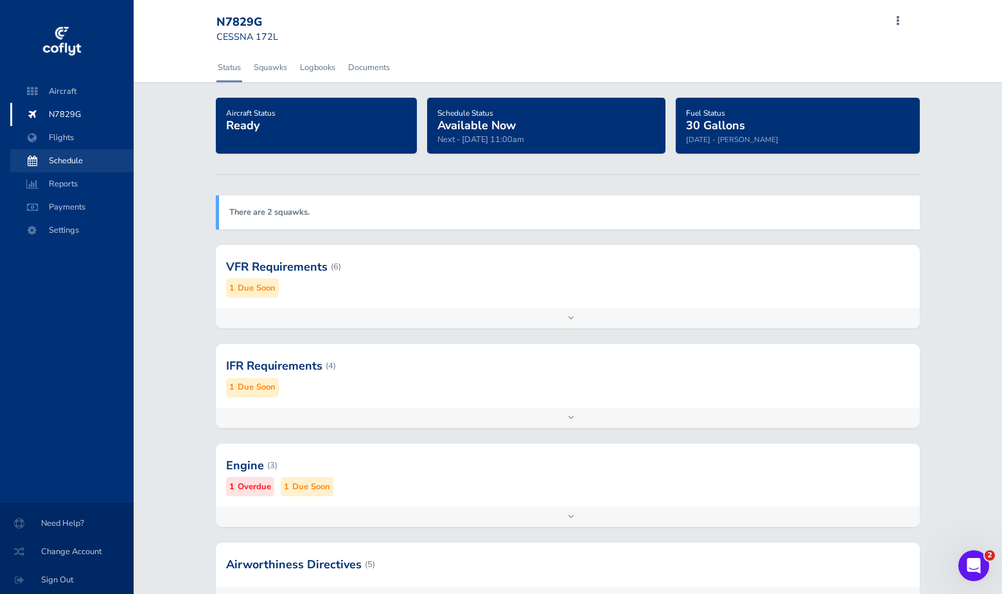
click at [61, 164] on span "Schedule" at bounding box center [72, 160] width 98 height 23
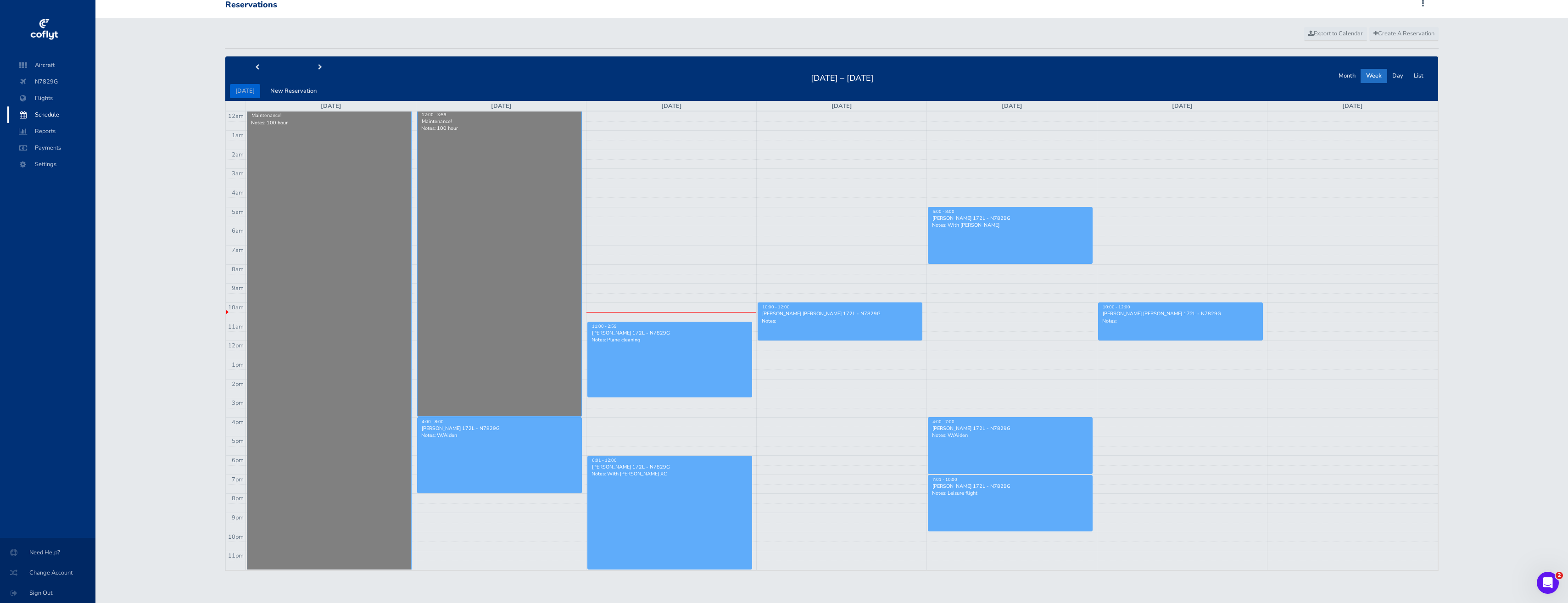
scroll to position [4, 0]
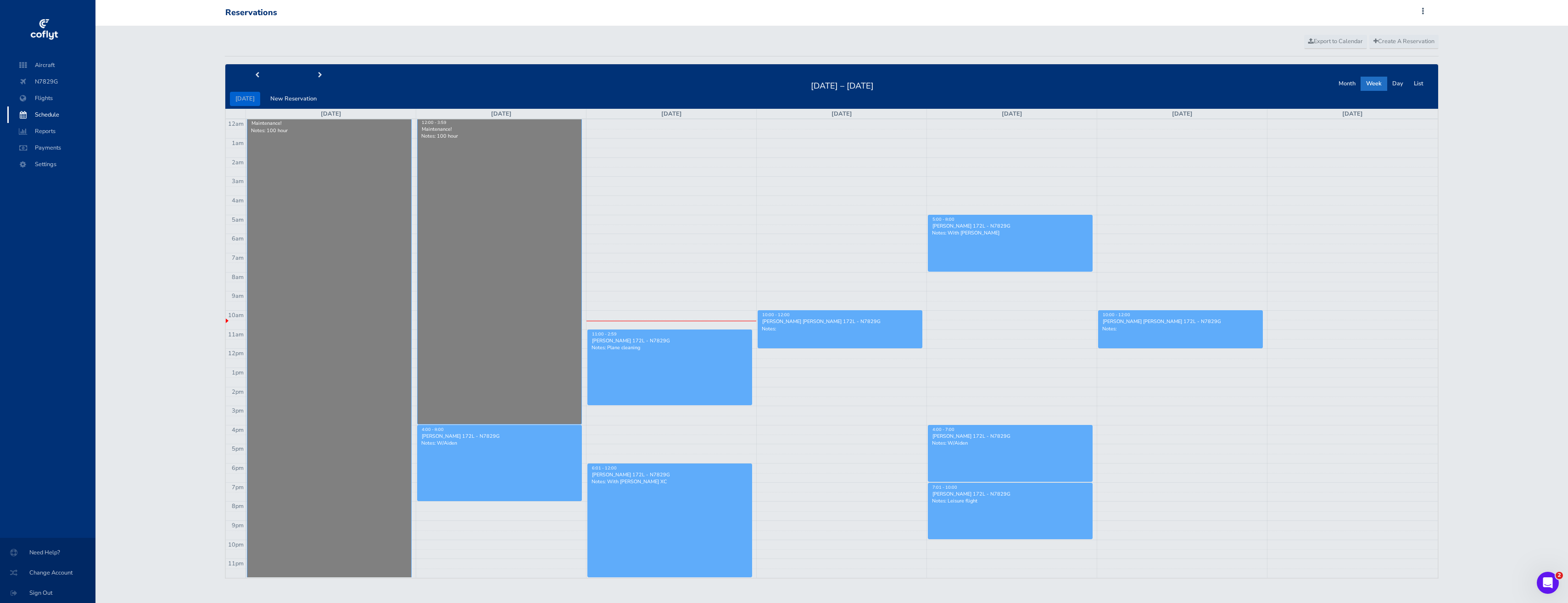
click at [462, 424] on p "Notes: W/Aiden" at bounding box center [499, 443] width 156 height 7
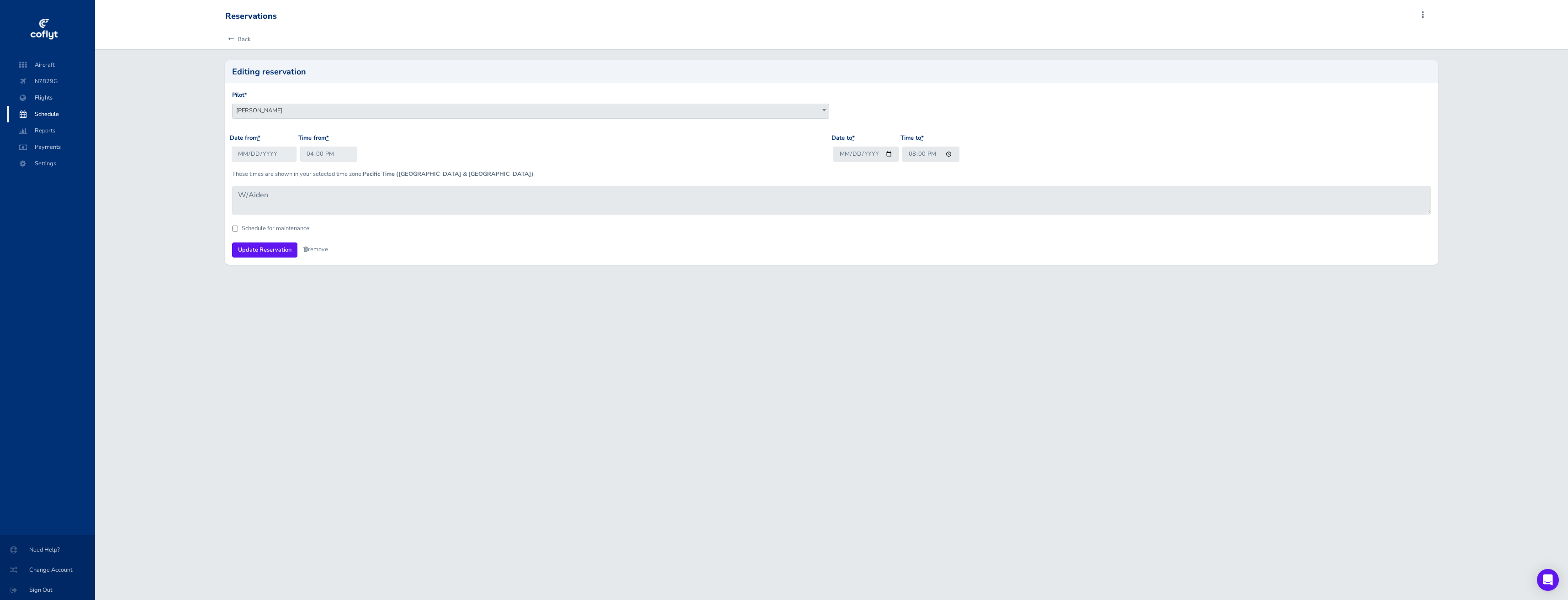
click at [285, 113] on span "[PERSON_NAME]" at bounding box center [530, 110] width 596 height 13
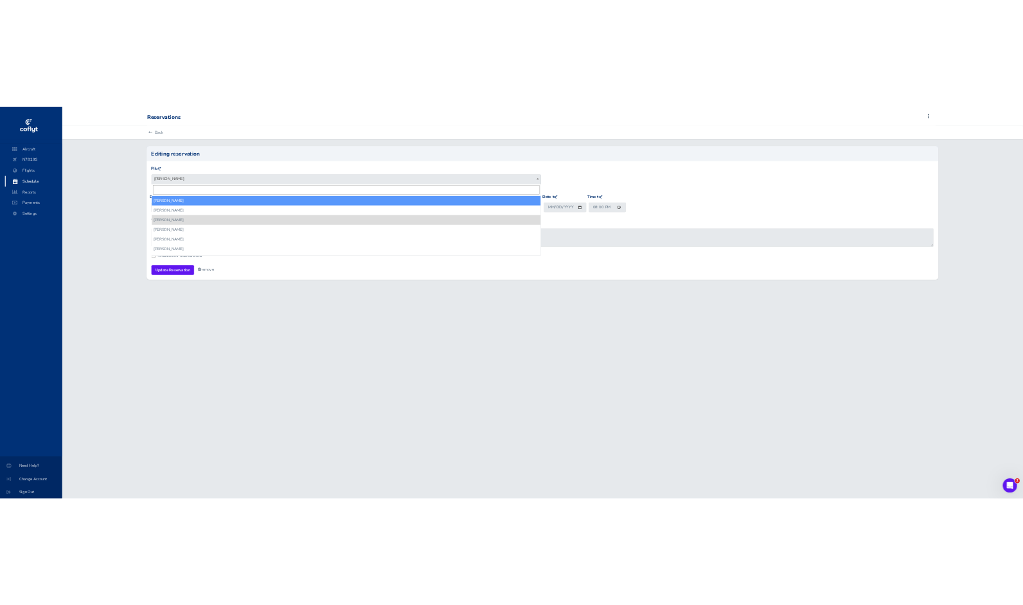
scroll to position [209, 0]
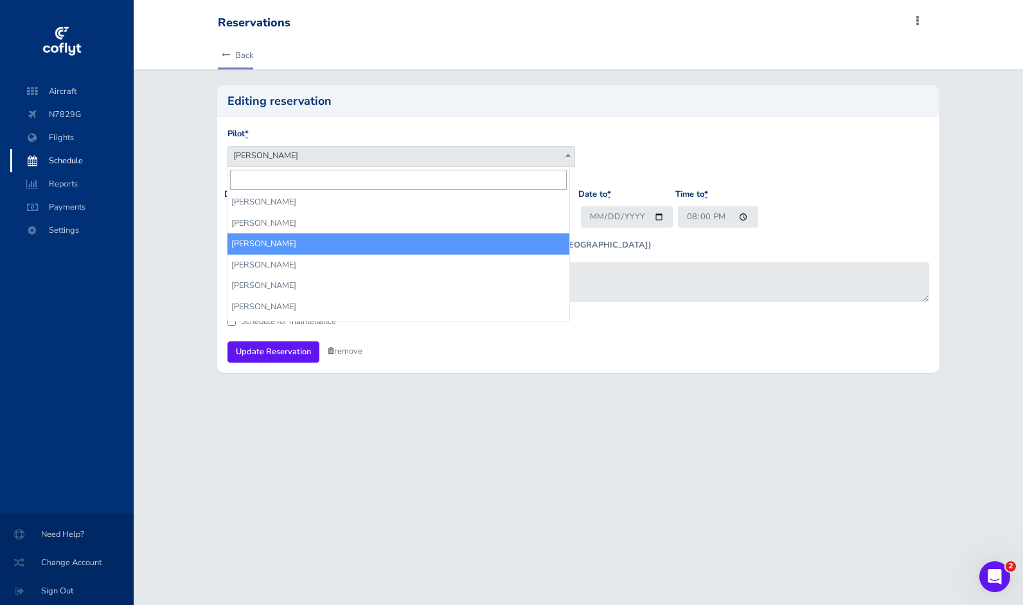
click at [229, 51] on icon at bounding box center [226, 55] width 8 height 8
